Goal: Entertainment & Leisure: Consume media (video, audio)

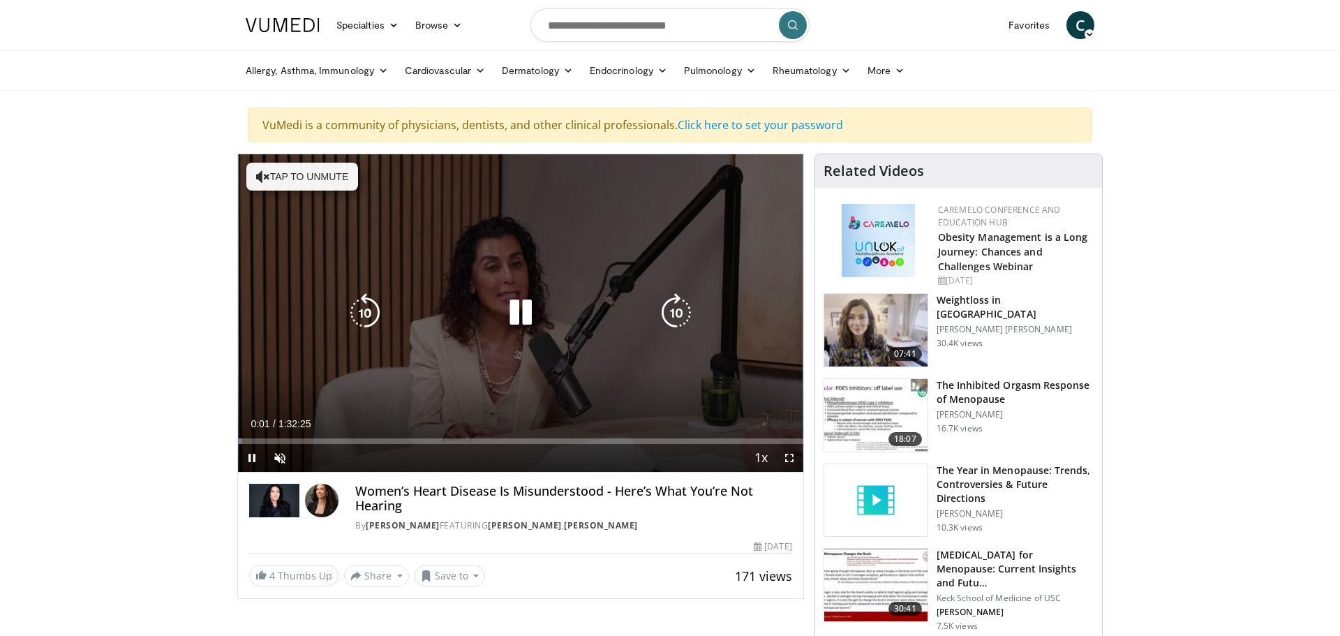
click at [334, 166] on button "Tap to unmute" at bounding box center [302, 177] width 112 height 28
click at [334, 166] on div "10 seconds Tap to unmute" at bounding box center [520, 313] width 565 height 318
click at [256, 223] on div "10 seconds Tap to unmute" at bounding box center [520, 313] width 565 height 318
